Goal: Book appointment/travel/reservation

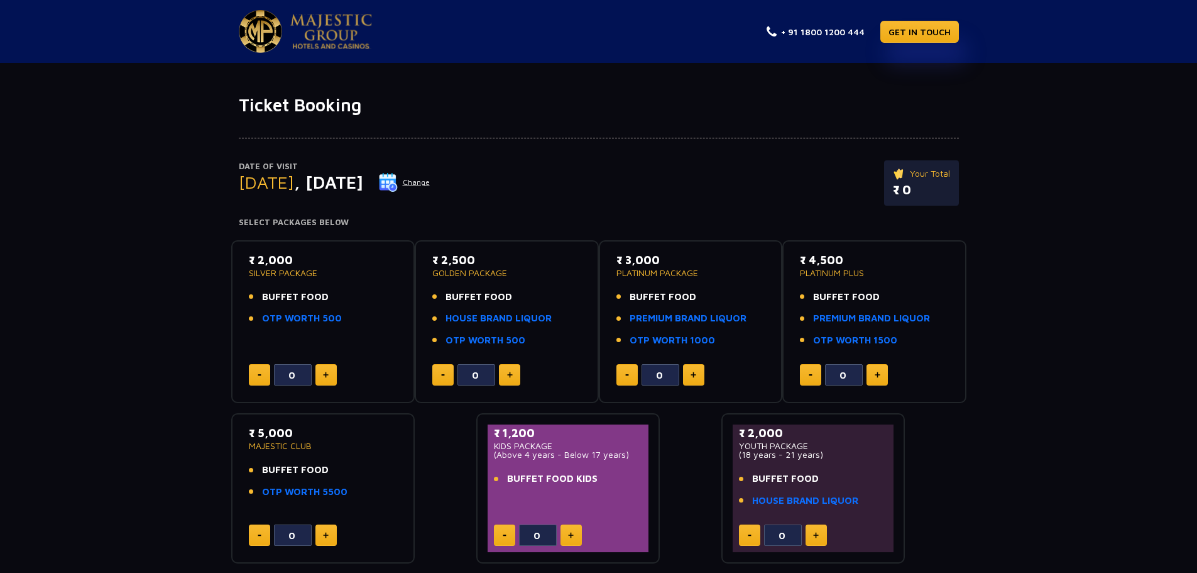
click at [337, 374] on div "0" at bounding box center [323, 374] width 149 height 21
click at [327, 374] on img at bounding box center [326, 374] width 6 height 6
type input "1"
click at [503, 376] on button at bounding box center [509, 374] width 21 height 21
type input "1"
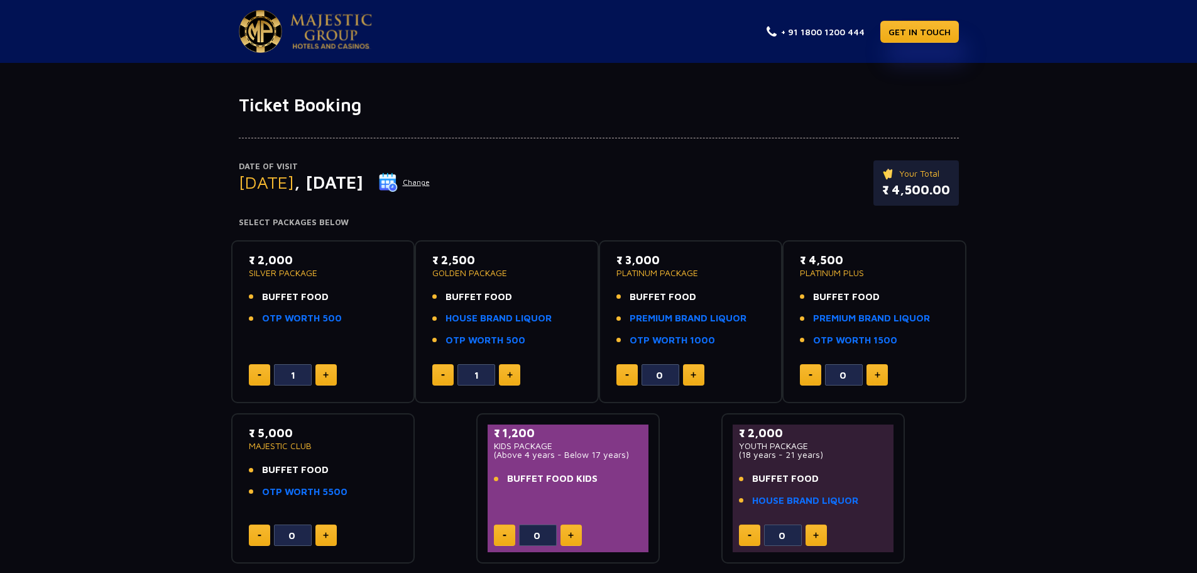
click at [300, 271] on p "SILVER PACKAGE" at bounding box center [323, 272] width 149 height 9
click at [277, 262] on p "₹ 2,000" at bounding box center [323, 259] width 149 height 17
drag, startPoint x: 248, startPoint y: 273, endPoint x: 319, endPoint y: 269, distance: 71.1
click at [319, 269] on p "SILVER PACKAGE" at bounding box center [323, 272] width 149 height 9
copy p "SILVER PACKAGE"
